Goal: Find specific page/section: Find specific page/section

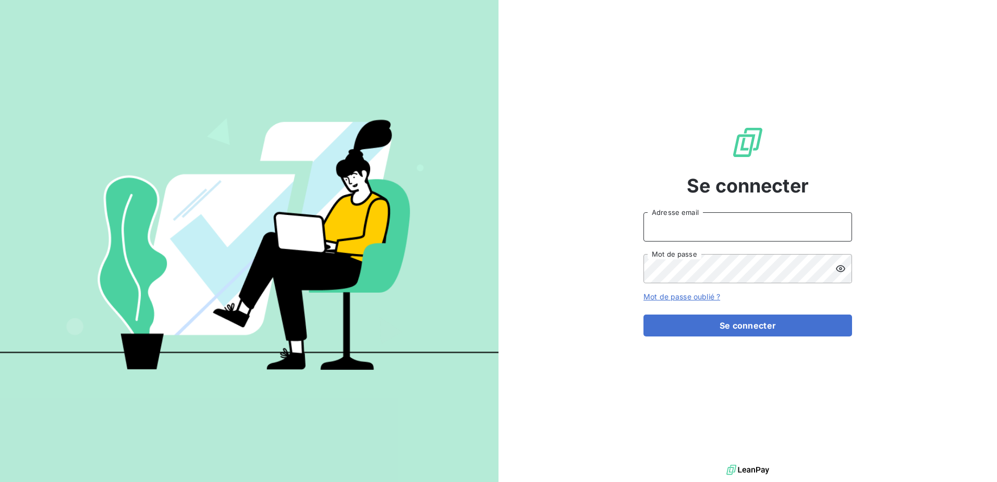
click at [722, 237] on input "Adresse email" at bounding box center [748, 226] width 209 height 29
type input "[PERSON_NAME][EMAIL_ADDRESS][DOMAIN_NAME]"
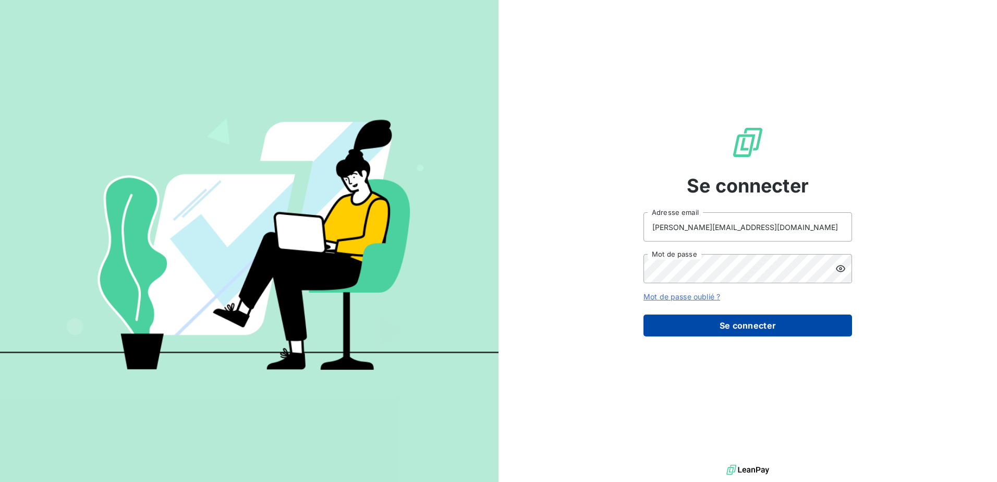
click at [718, 329] on button "Se connecter" at bounding box center [748, 325] width 209 height 22
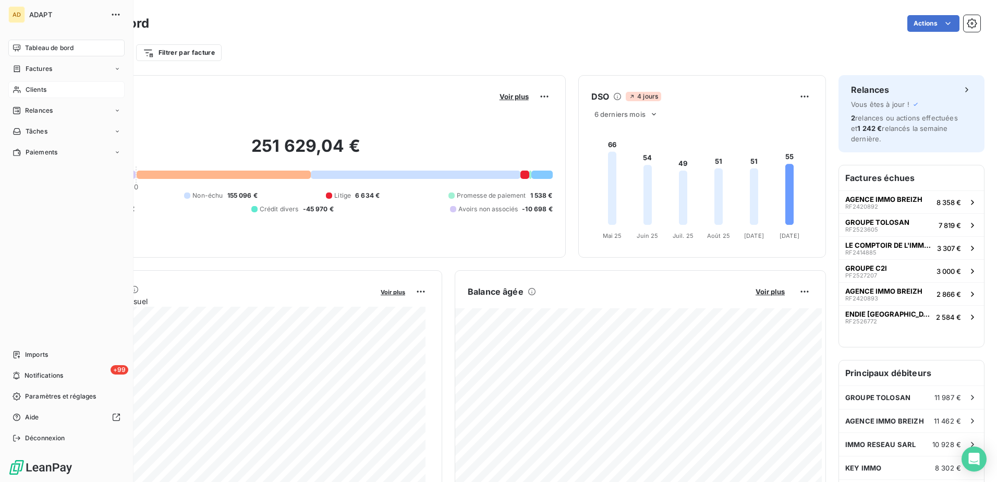
click at [29, 88] on span "Clients" at bounding box center [36, 89] width 21 height 9
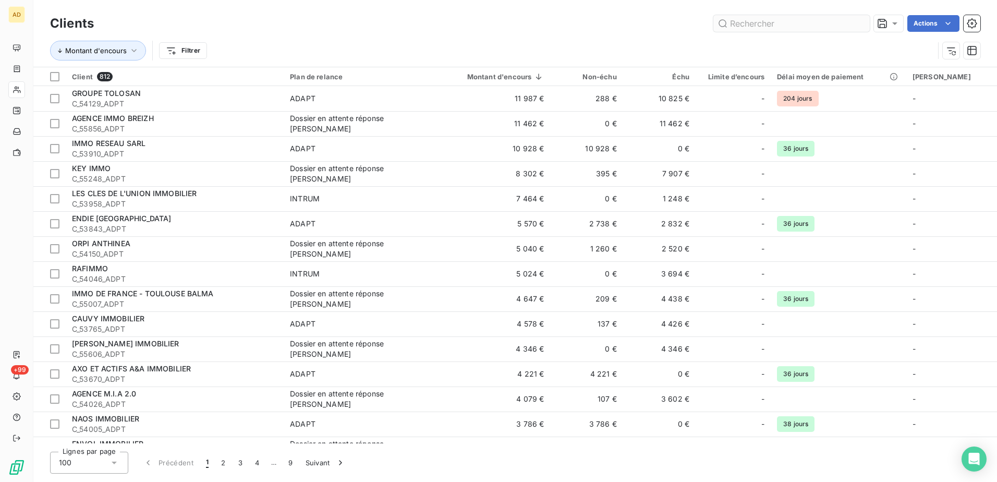
click at [742, 23] on input "text" at bounding box center [791, 23] width 156 height 17
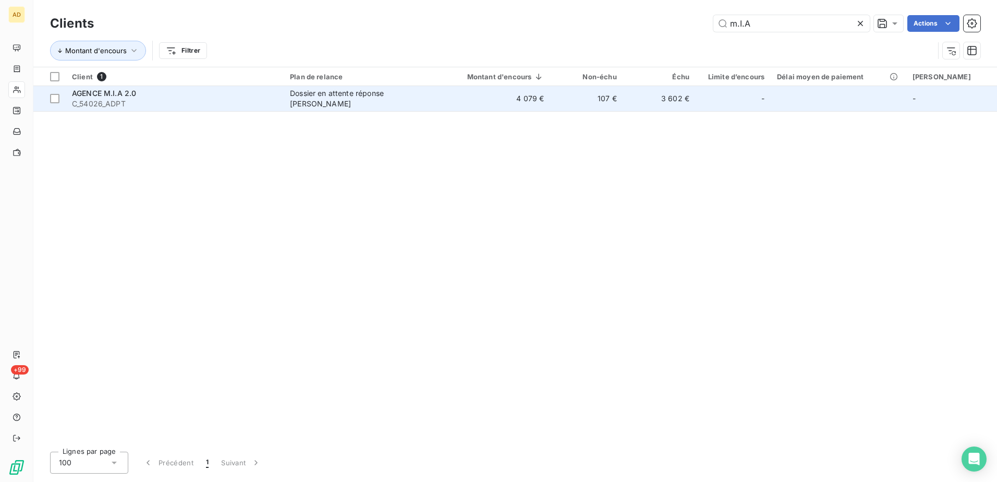
type input "m.I.A"
click at [118, 95] on span "AGENCE M.I.A 2.0" at bounding box center [104, 93] width 64 height 9
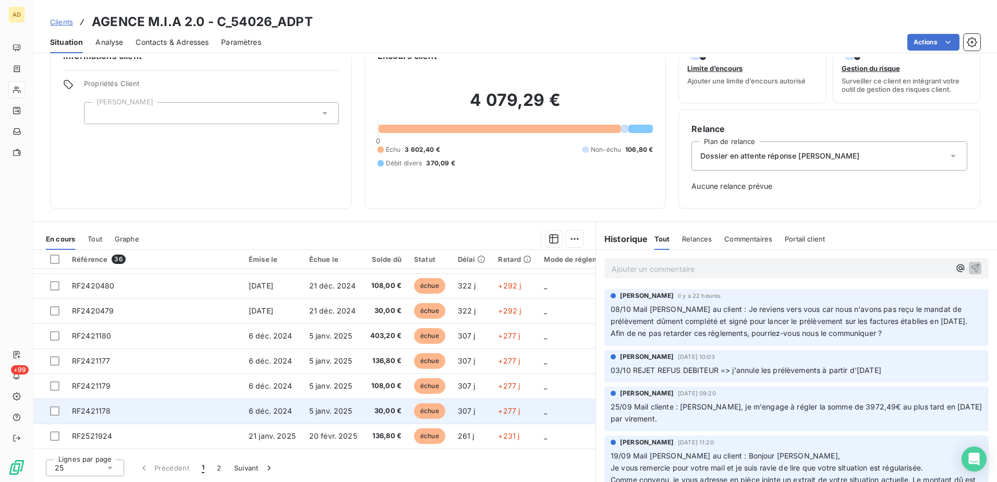
scroll to position [448, 0]
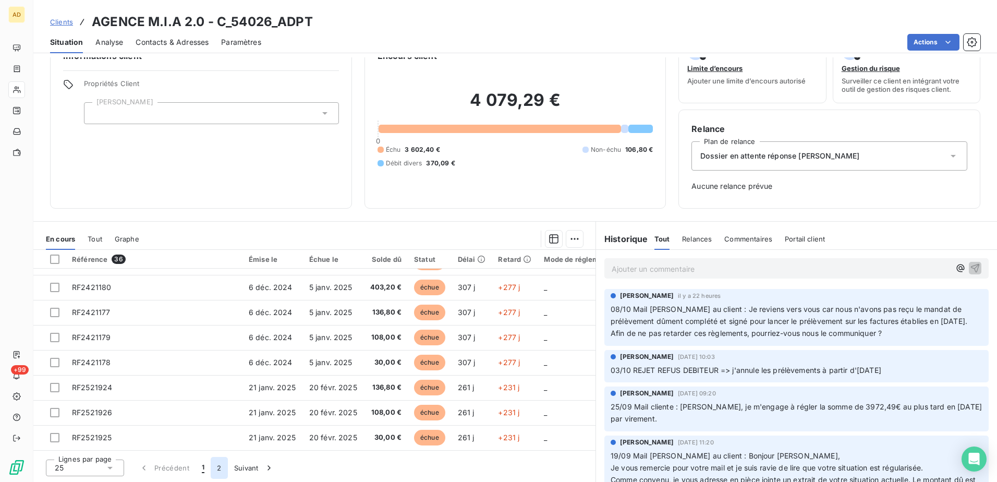
click at [217, 468] on button "2" at bounding box center [219, 468] width 17 height 22
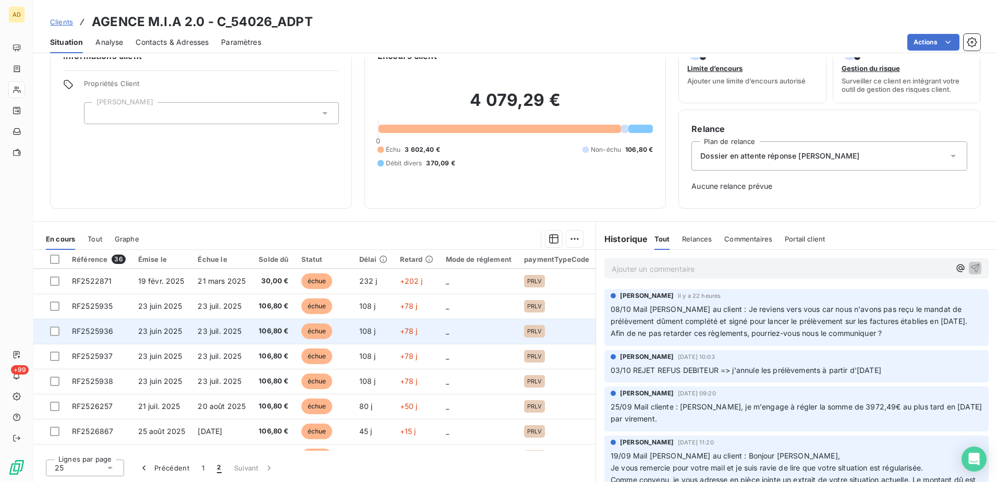
scroll to position [98, 0]
